Goal: Information Seeking & Learning: Learn about a topic

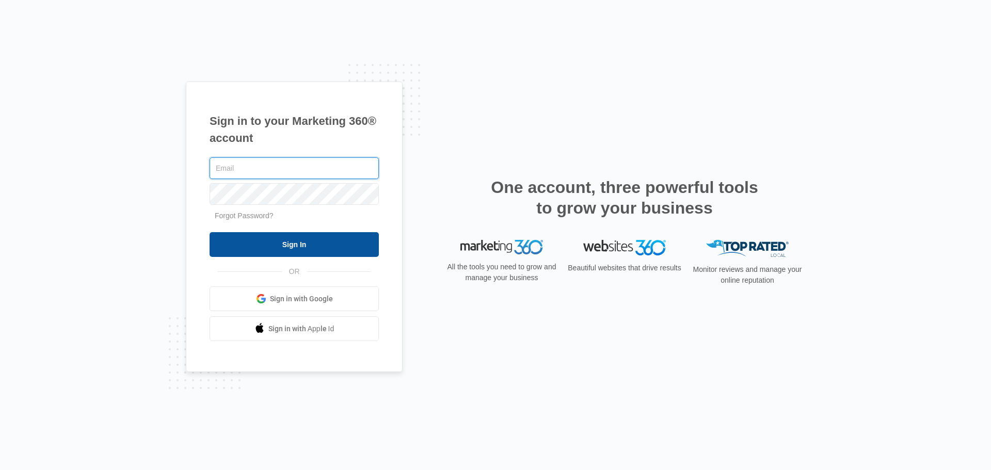
type input "[EMAIL_ADDRESS][DOMAIN_NAME]"
click at [301, 243] on input "Sign In" at bounding box center [294, 244] width 169 height 25
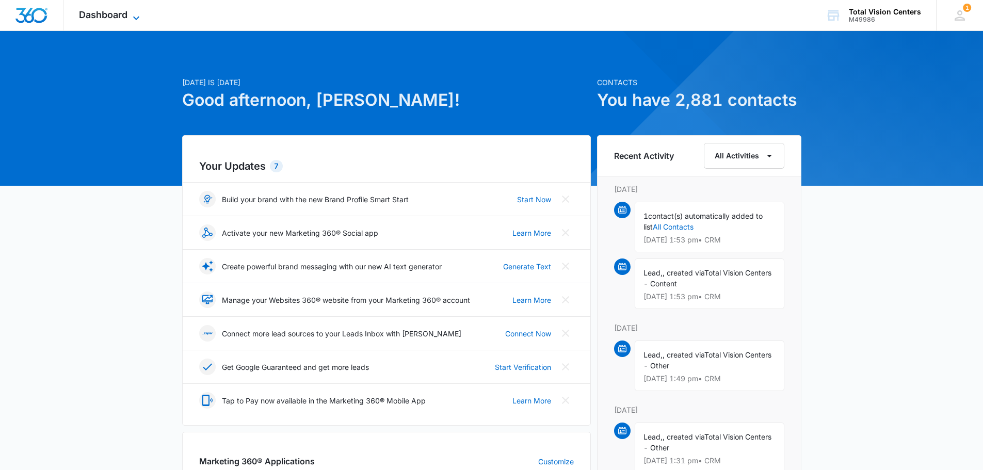
click at [122, 14] on span "Dashboard" at bounding box center [103, 14] width 49 height 11
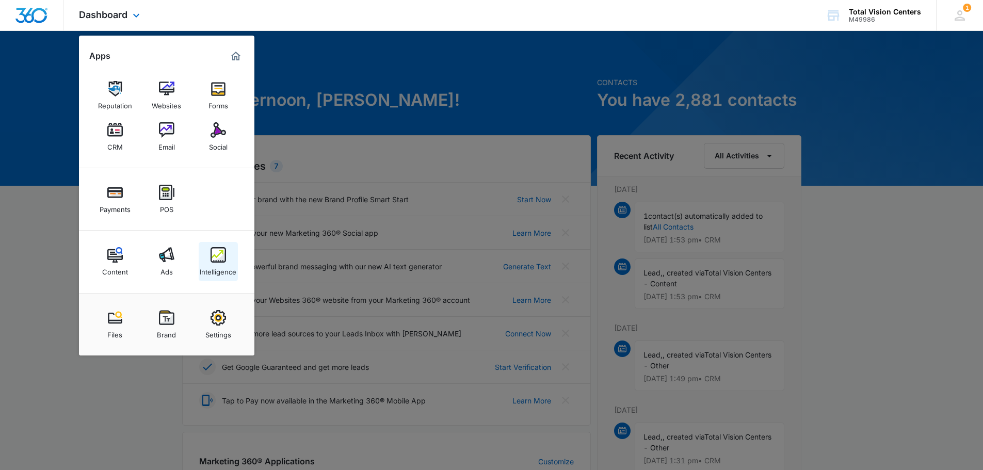
click at [219, 253] on img at bounding box center [218, 254] width 15 height 15
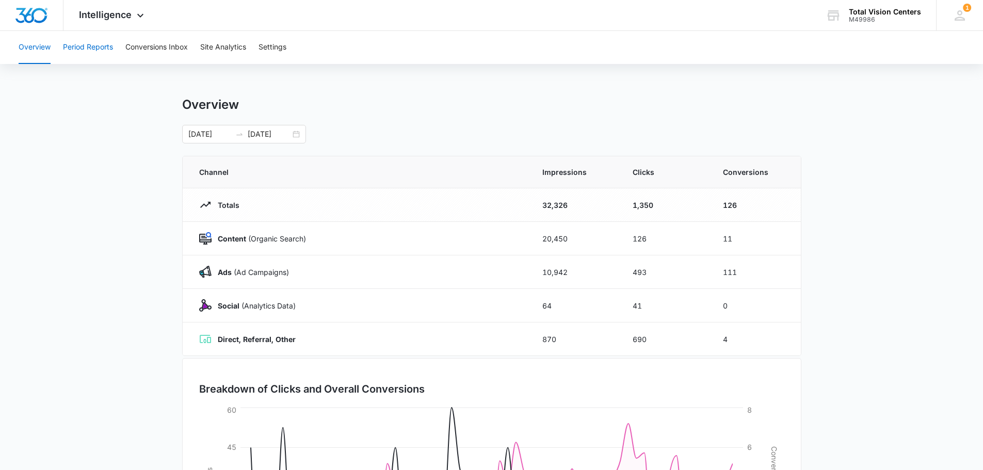
click at [96, 46] on button "Period Reports" at bounding box center [88, 47] width 50 height 33
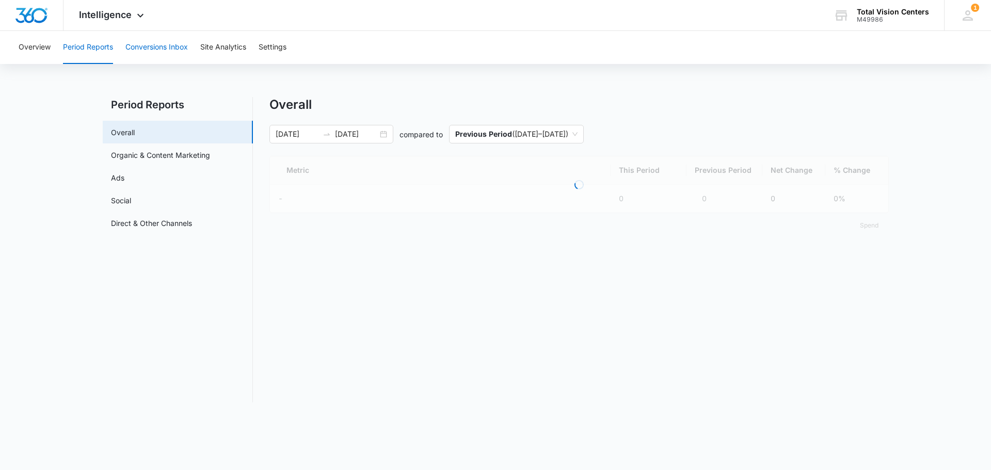
click at [162, 45] on button "Conversions Inbox" at bounding box center [156, 47] width 62 height 33
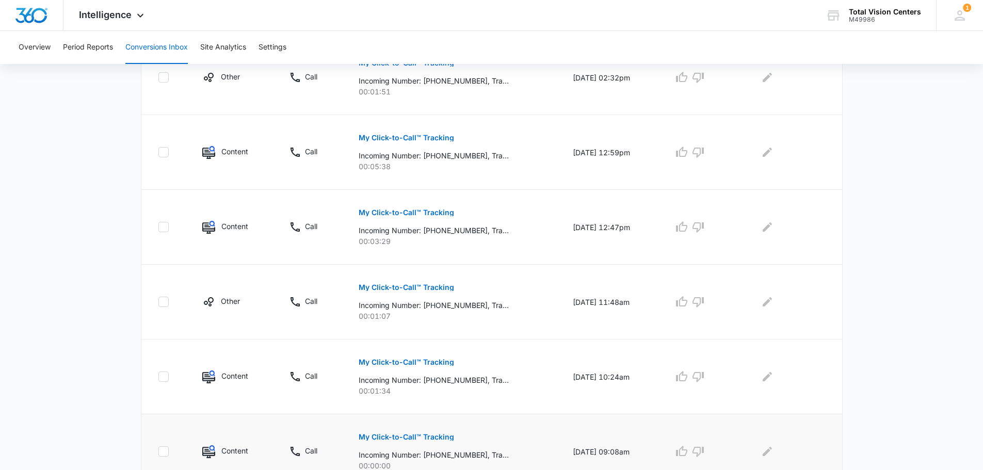
scroll to position [635, 0]
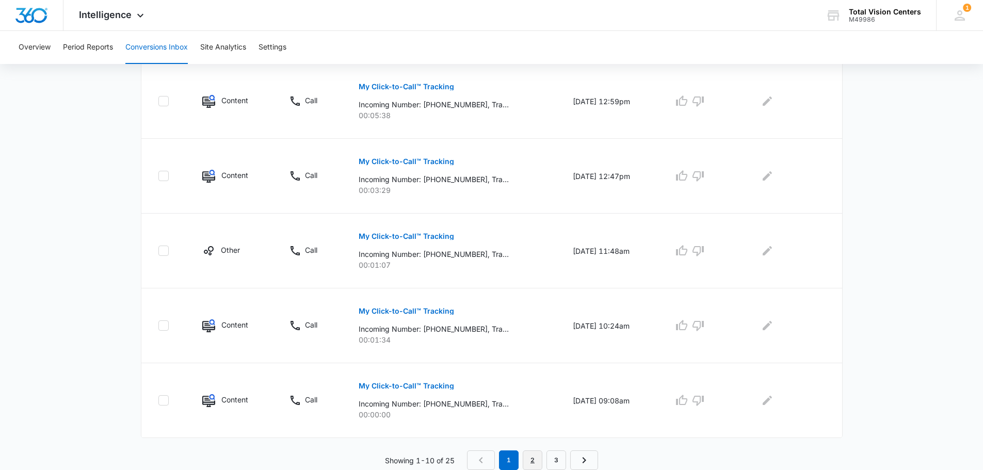
click at [534, 459] on link "2" at bounding box center [533, 461] width 20 height 20
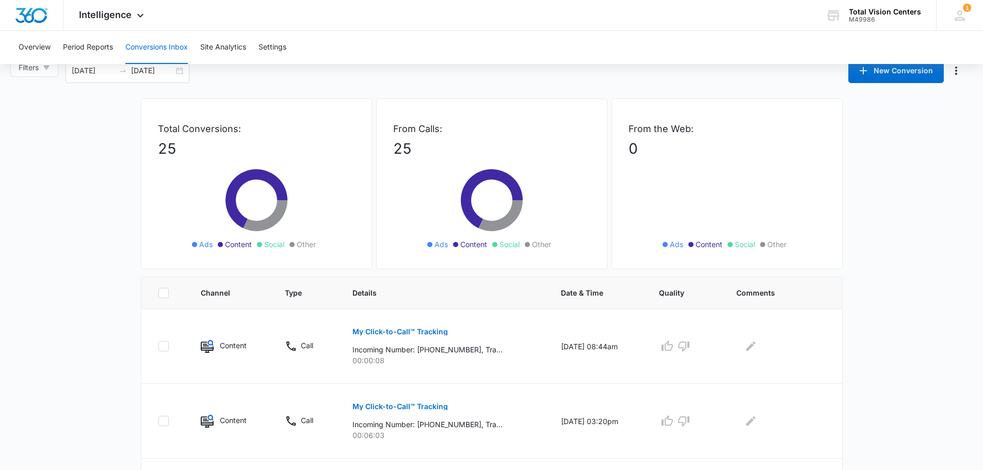
scroll to position [0, 0]
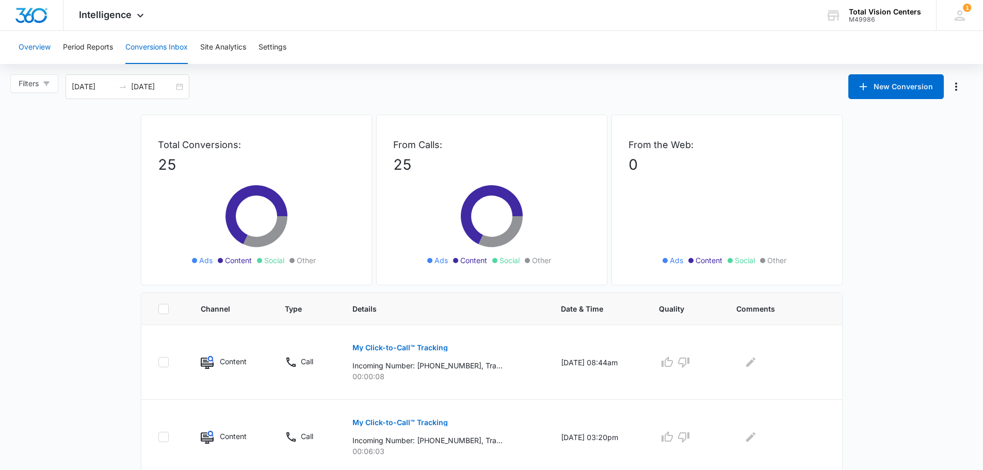
click at [37, 46] on button "Overview" at bounding box center [35, 47] width 32 height 33
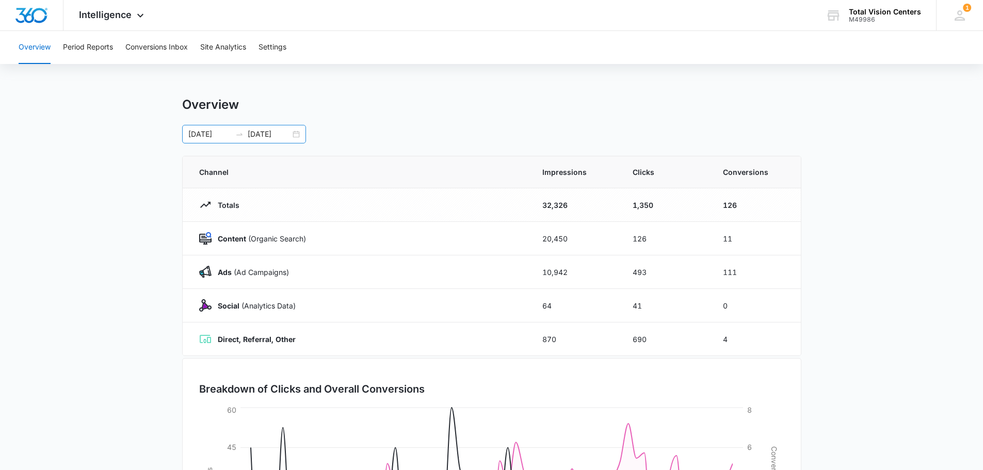
click at [298, 136] on div "[DATE] [DATE]" at bounding box center [244, 134] width 124 height 19
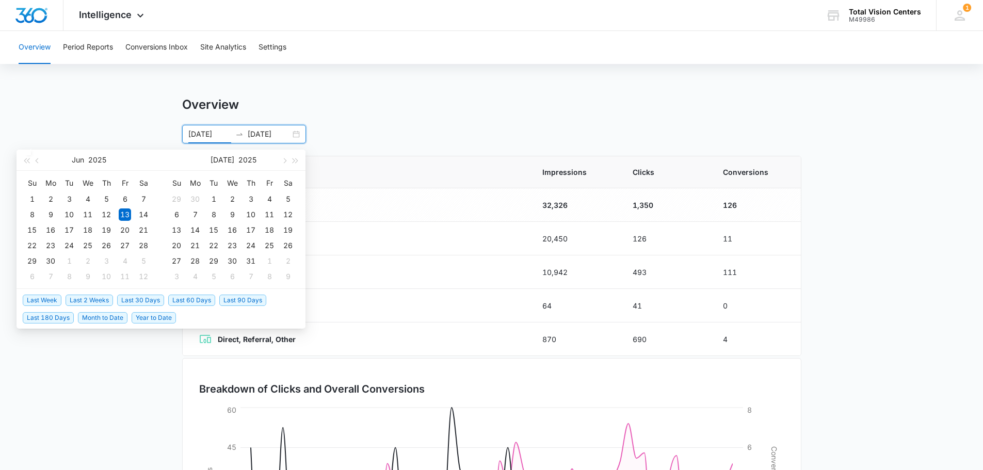
click at [204, 301] on span "Last 60 Days" at bounding box center [191, 300] width 47 height 11
type input "[DATE]"
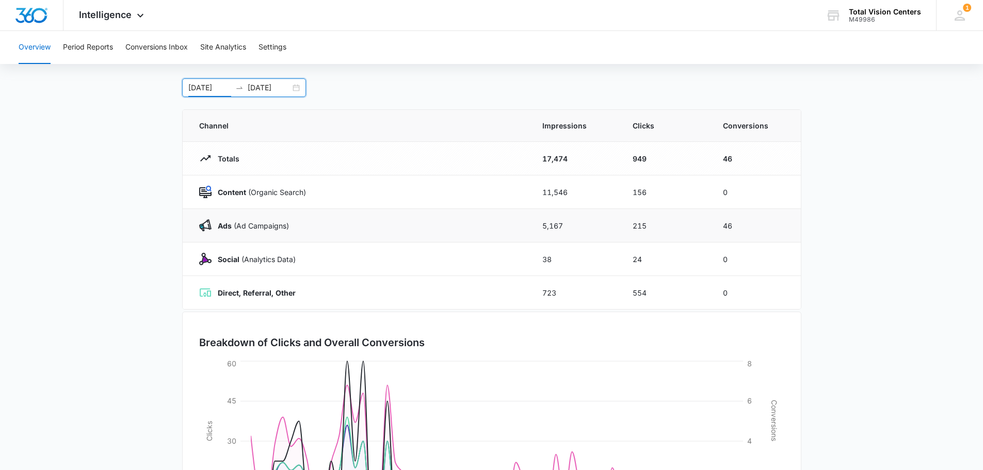
scroll to position [169, 0]
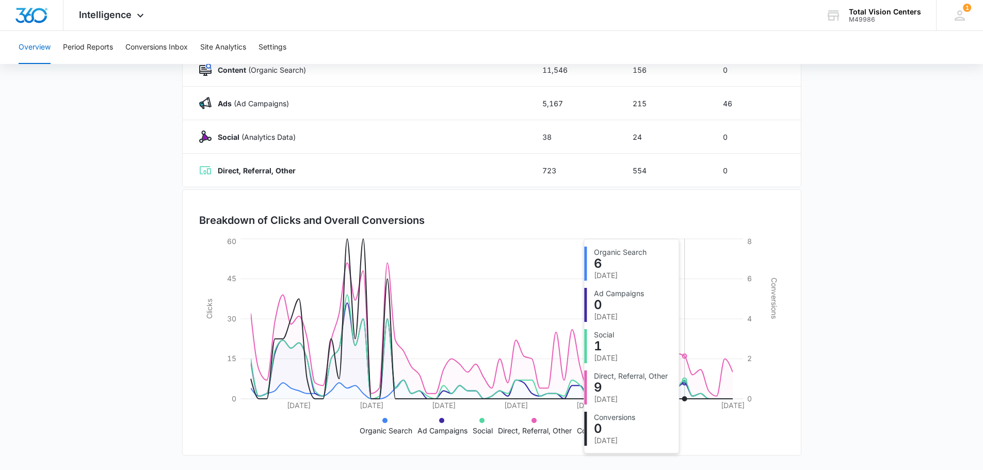
click at [685, 368] on icon at bounding box center [492, 331] width 482 height 136
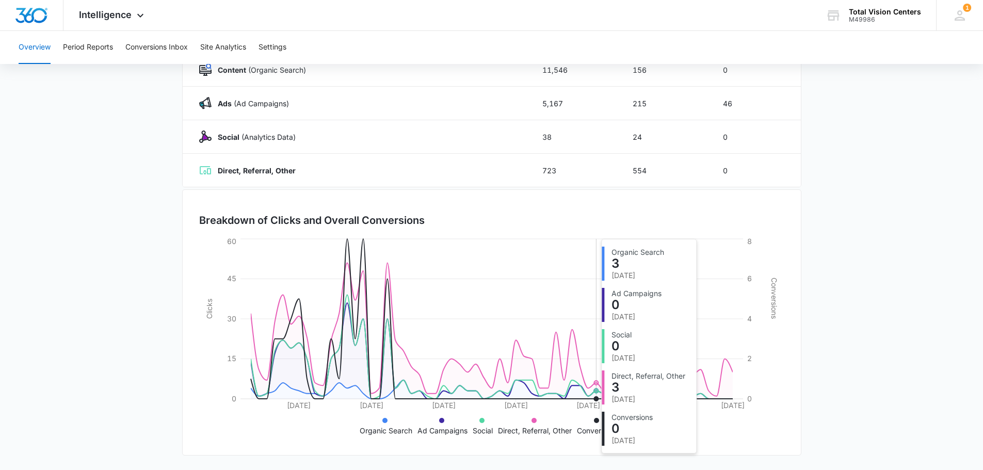
click at [596, 343] on icon "[DATE] [DATE] [DATE] [DATE] [DATE] [DATE] [DATE] 0 15 30 45 60 Clicks 0 2 4 6 8…" at bounding box center [491, 337] width 585 height 202
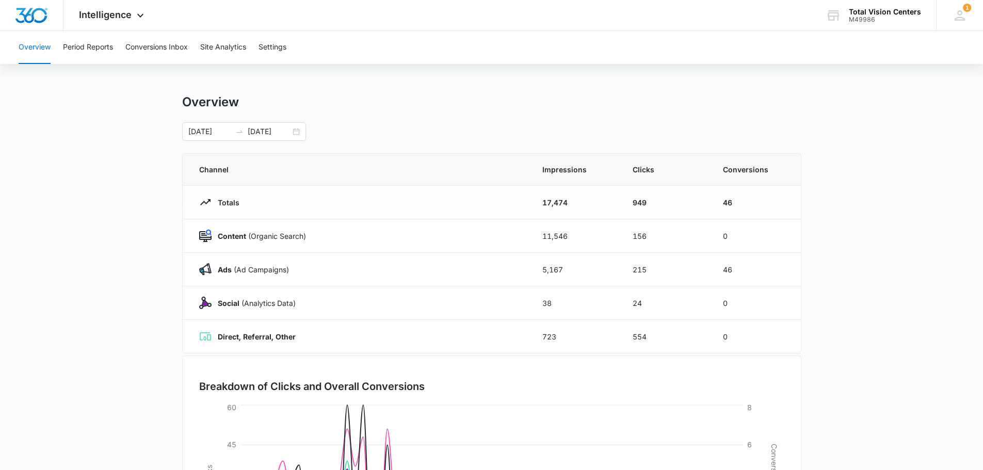
scroll to position [0, 0]
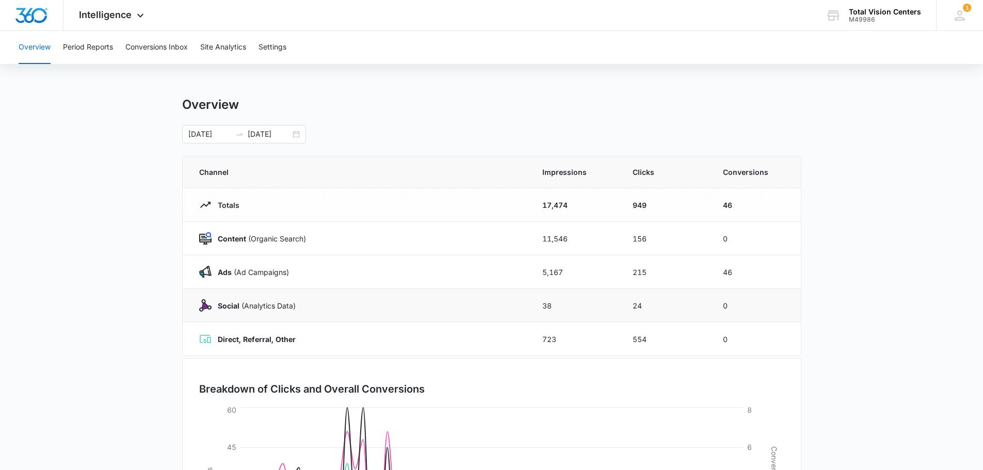
click at [246, 313] on td "Social (Analytics Data)" at bounding box center [356, 306] width 347 height 34
